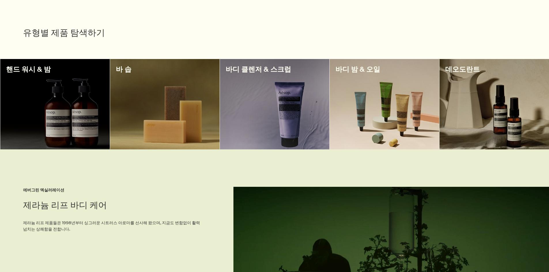
scroll to position [173, 0]
click at [58, 72] on h3 "핸드 워시 & 밤" at bounding box center [55, 68] width 98 height 9
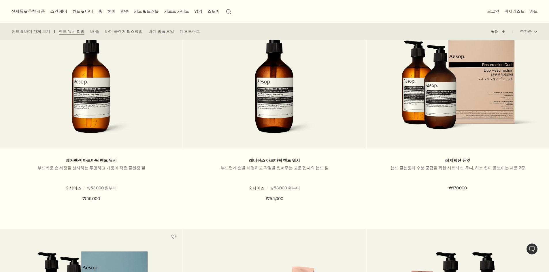
scroll to position [374, 0]
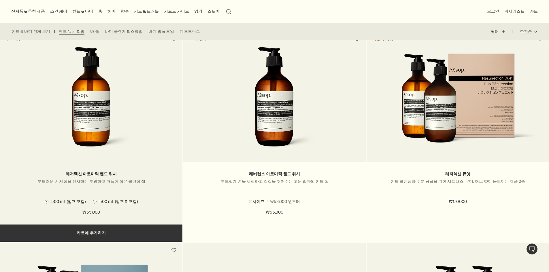
click at [93, 164] on div "레저렉션 아로마틱 핸드 워시 부드러운 손 세정을 선사하는 투명하고 거품이 적은 클렌징 젤 2 사이즈 / ₩53,000 원부터 500 mL (펌…" at bounding box center [91, 193] width 182 height 62
click at [94, 172] on link "레저렉션 아로마틱 핸드 워시" at bounding box center [91, 173] width 51 height 5
